Goal: Ask a question

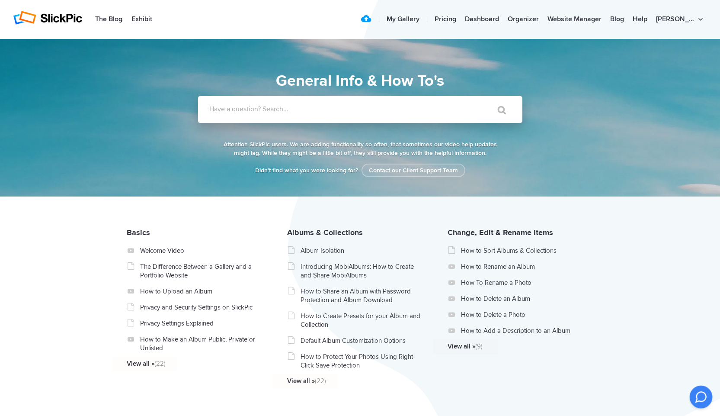
click at [703, 393] on icon at bounding box center [701, 397] width 10 height 10
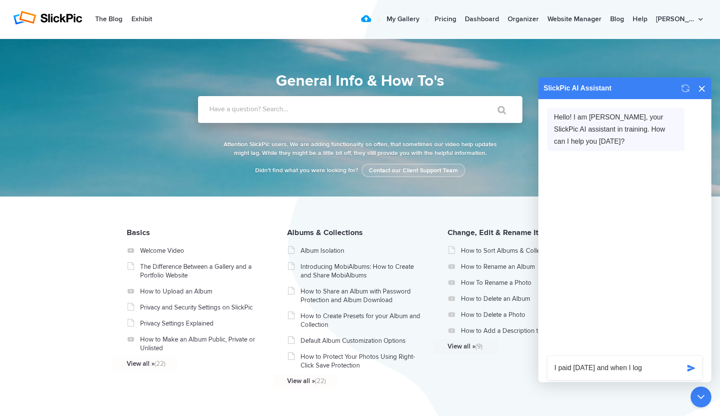
scroll to position [10, 0]
type textarea "I paid 2 months ago and when I logged on it said I was not paid"
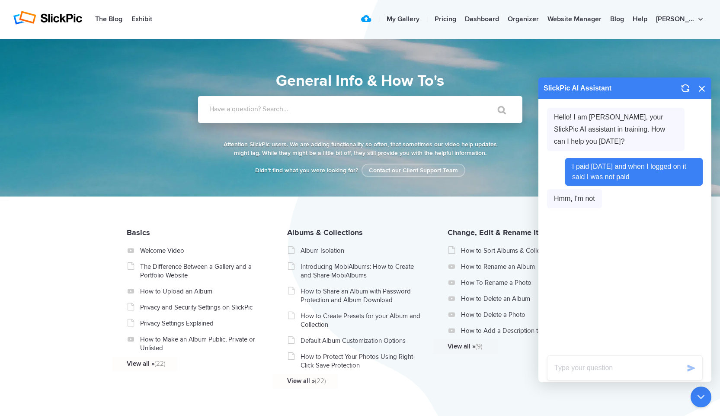
scroll to position [0, 0]
click at [424, 16] on link "My Gallery" at bounding box center [403, 19] width 42 height 17
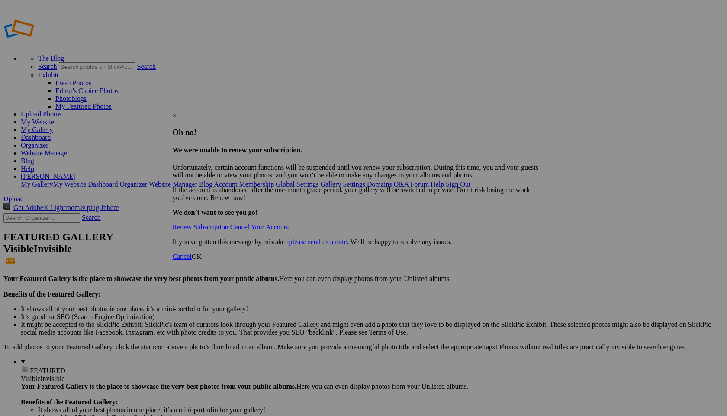
click at [540, 112] on div "×" at bounding box center [361, 116] width 376 height 8
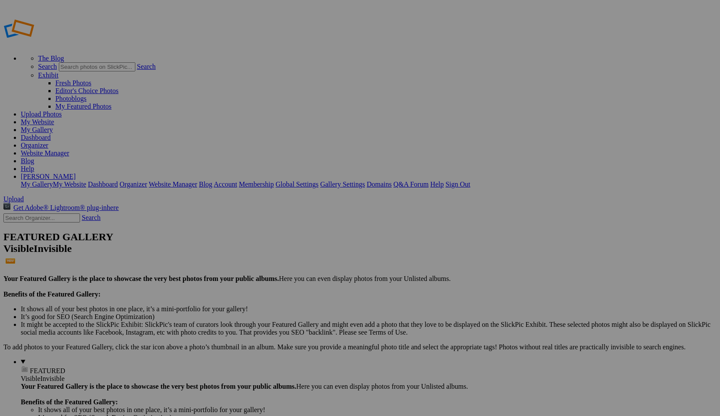
click at [237, 180] on link "Account" at bounding box center [225, 183] width 23 height 7
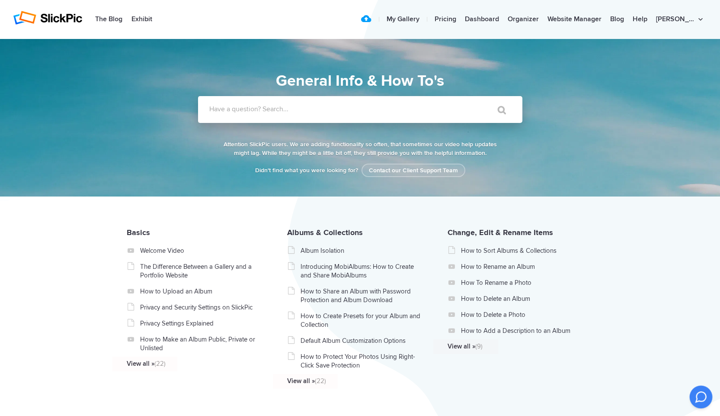
click at [700, 394] on icon at bounding box center [701, 397] width 10 height 10
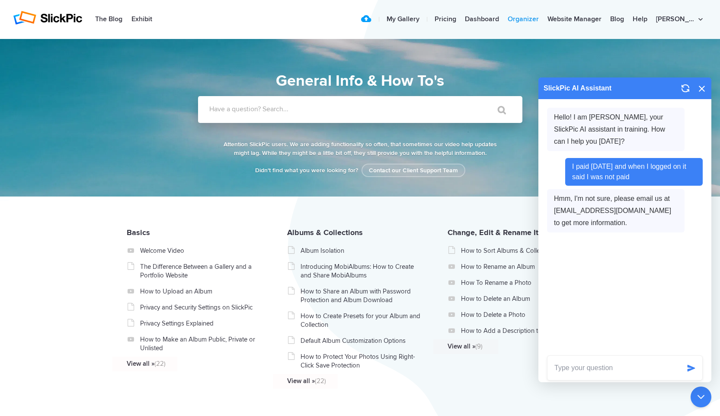
click at [543, 17] on link "Organizer" at bounding box center [524, 19] width 40 height 17
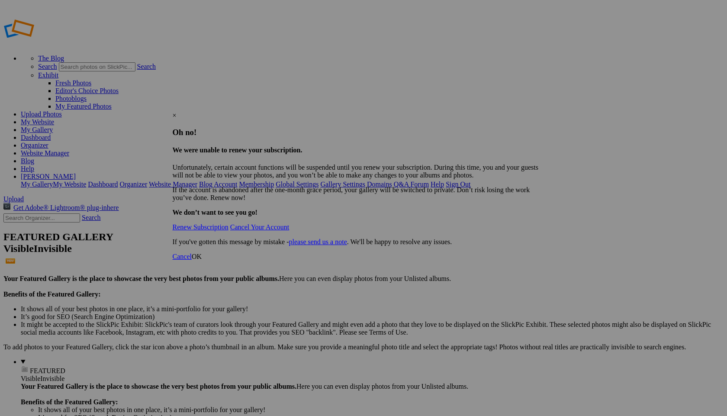
click at [329, 164] on p "Unfortunately, certain account functions will be suspended until you renew your…" at bounding box center [361, 172] width 376 height 16
click at [542, 112] on div "×" at bounding box center [361, 116] width 376 height 8
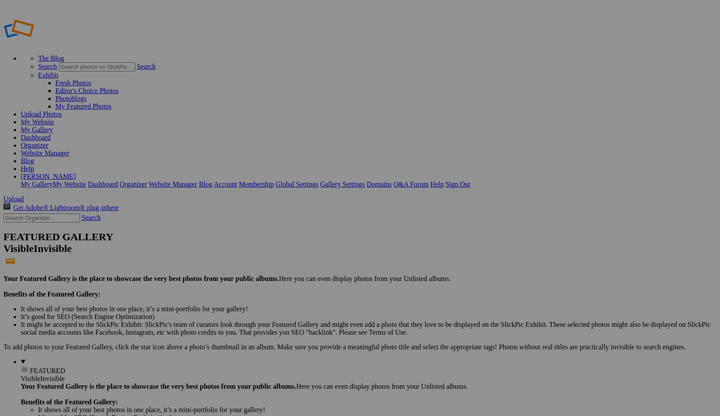
click at [48, 141] on link "Organizer" at bounding box center [35, 144] width 28 height 7
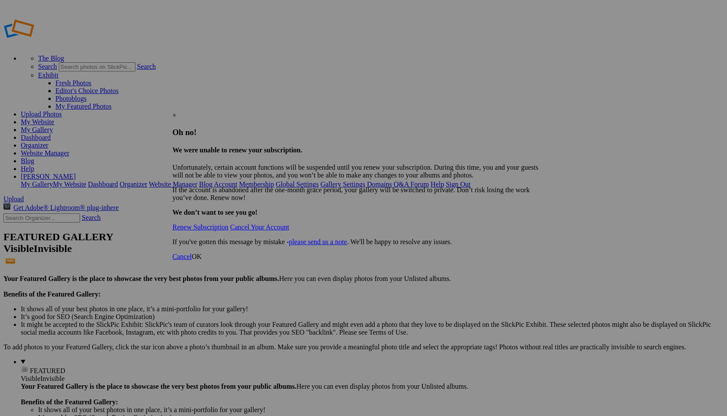
click at [541, 112] on div "×" at bounding box center [361, 116] width 376 height 8
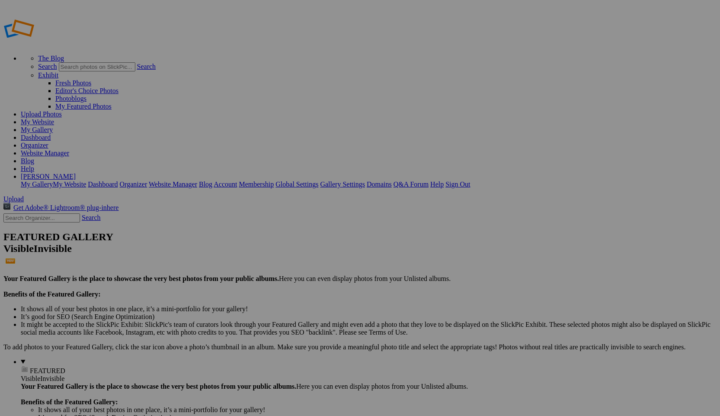
click at [274, 180] on link "Membership" at bounding box center [256, 183] width 35 height 7
